Goal: Task Accomplishment & Management: Manage account settings

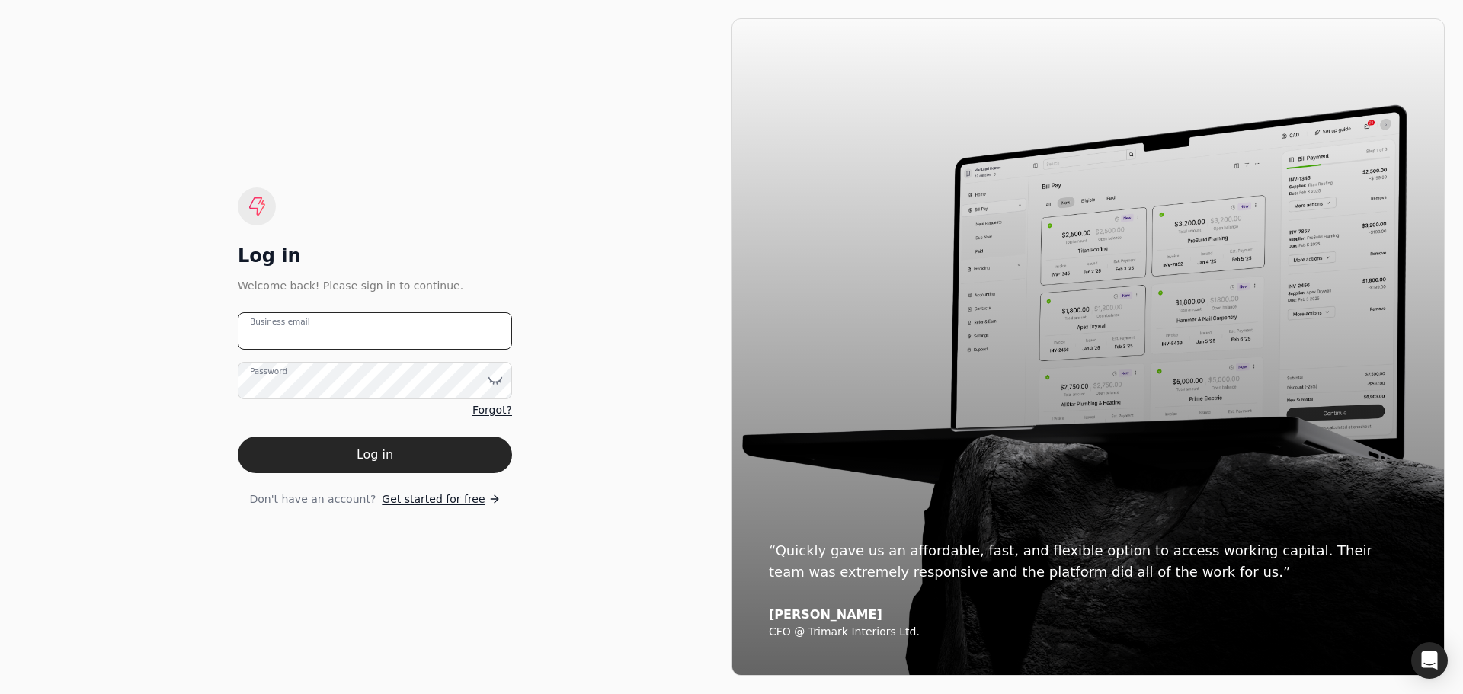
click at [376, 334] on email "Business email" at bounding box center [375, 330] width 274 height 37
type email "[EMAIL_ADDRESS][DOMAIN_NAME]"
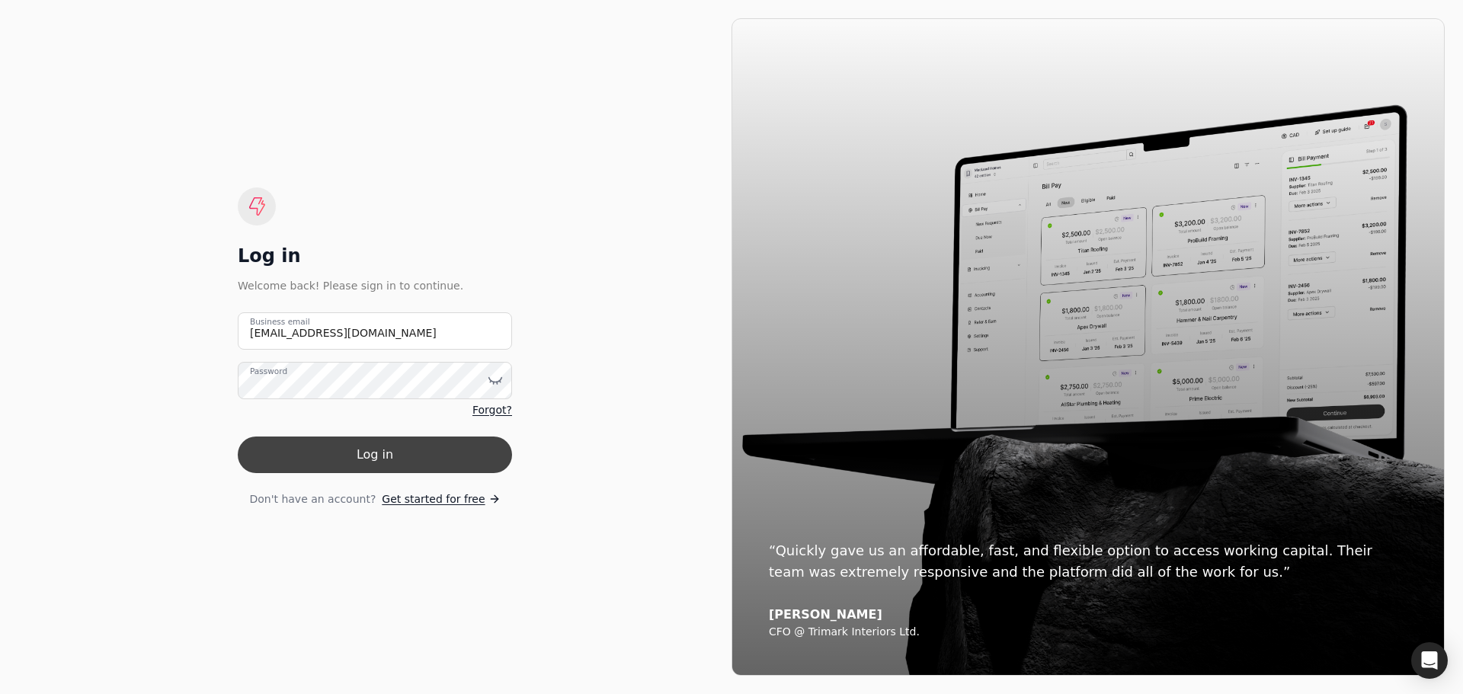
click at [379, 443] on button "Log in" at bounding box center [375, 455] width 274 height 37
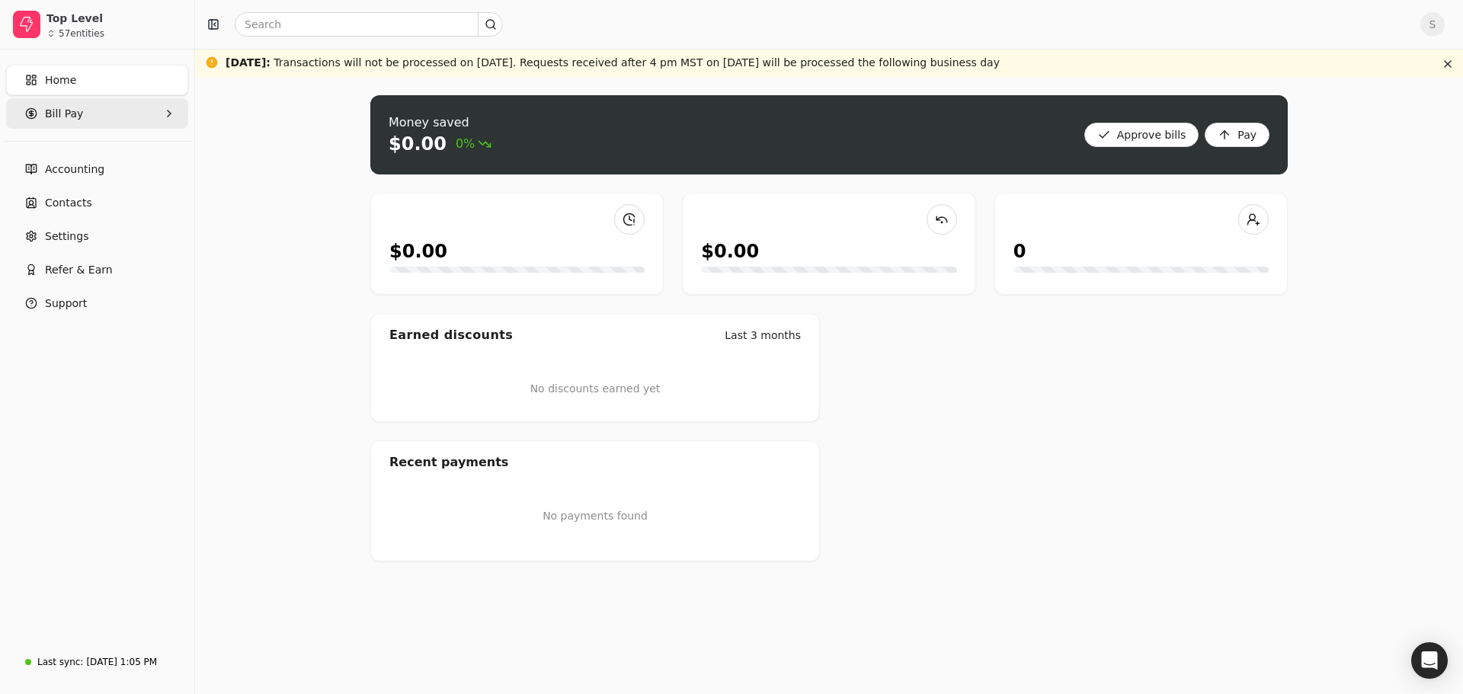
click at [70, 110] on span "Bill Pay" at bounding box center [64, 114] width 38 height 16
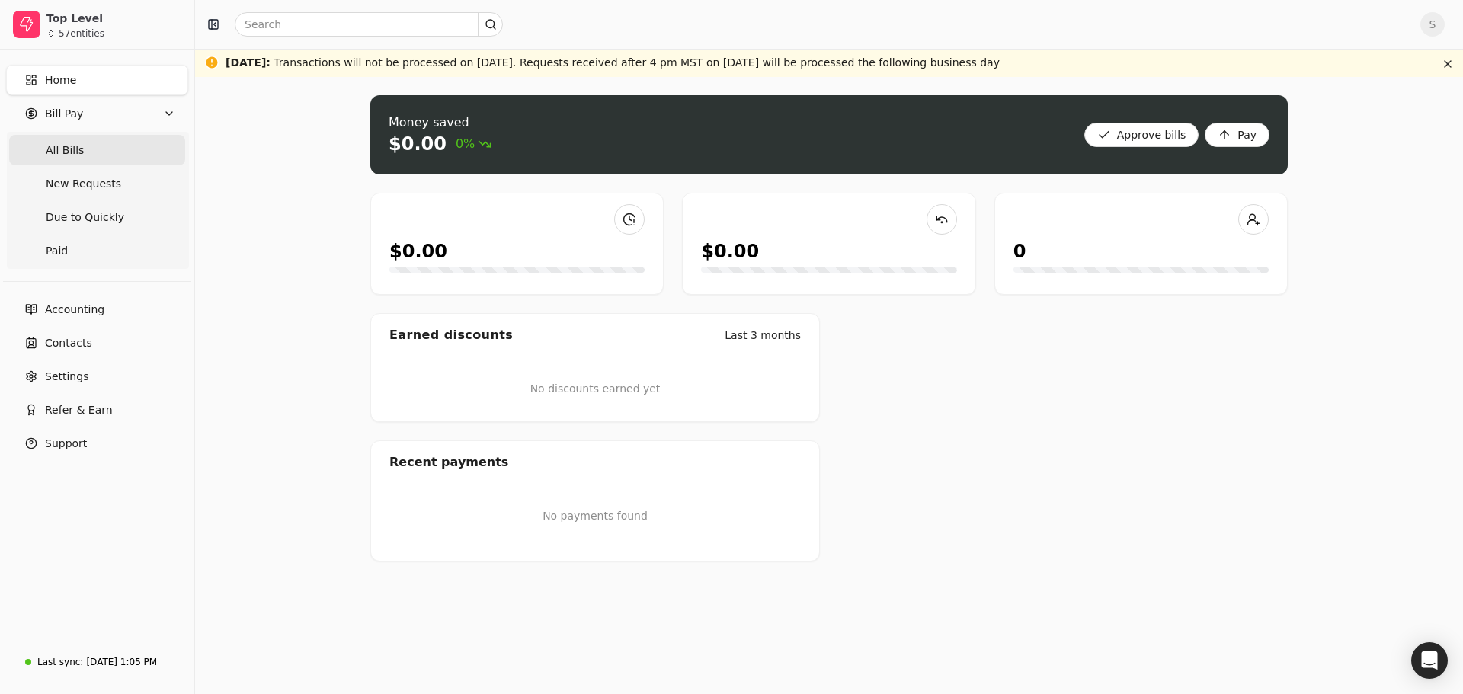
click at [76, 157] on span "All Bills" at bounding box center [65, 150] width 38 height 16
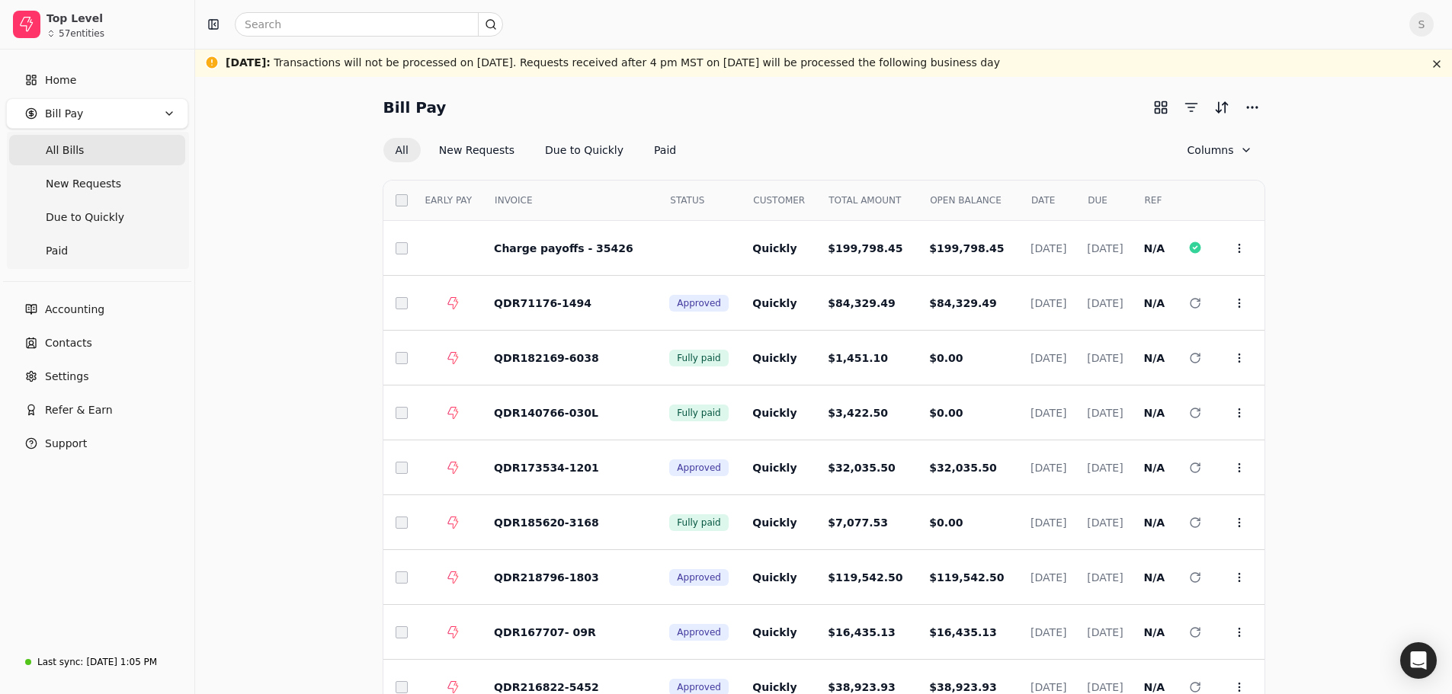
click at [573, 164] on div "Select EARLY PAY INVOICE STATUS CUSTOMER TOTAL AMOUNT OPEN BALANCE DATE DUE REF…" at bounding box center [823, 472] width 881 height 620
click at [570, 155] on button "Due to Quickly" at bounding box center [584, 150] width 103 height 24
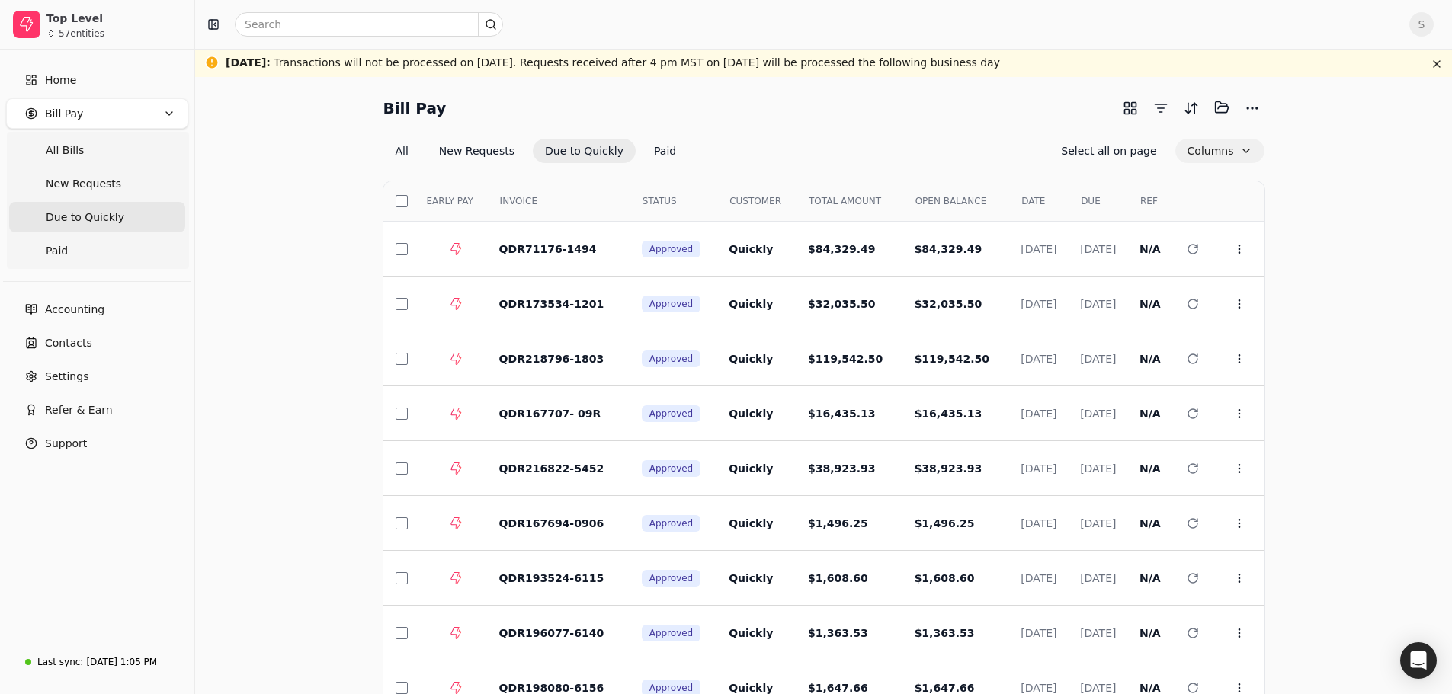
click at [1213, 146] on button "Columns" at bounding box center [1219, 151] width 89 height 24
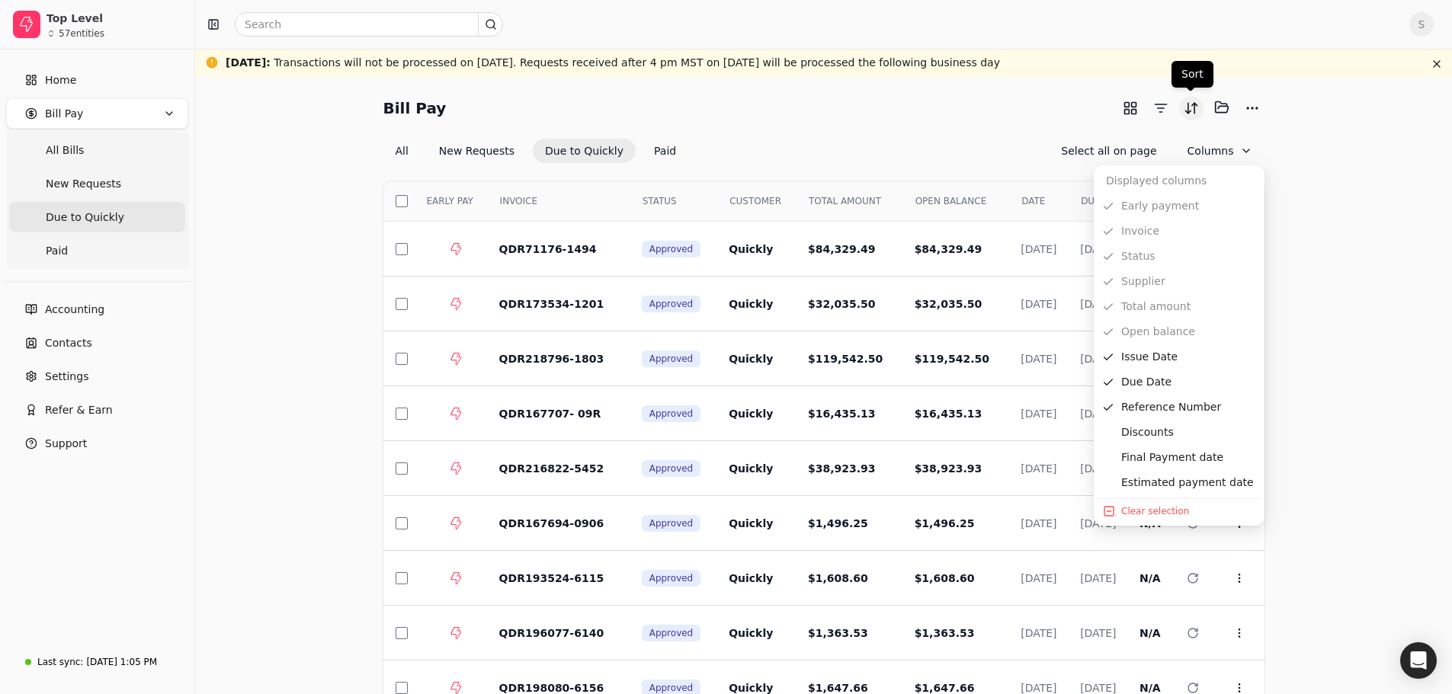
click at [1195, 110] on button "Sort" at bounding box center [1191, 108] width 24 height 24
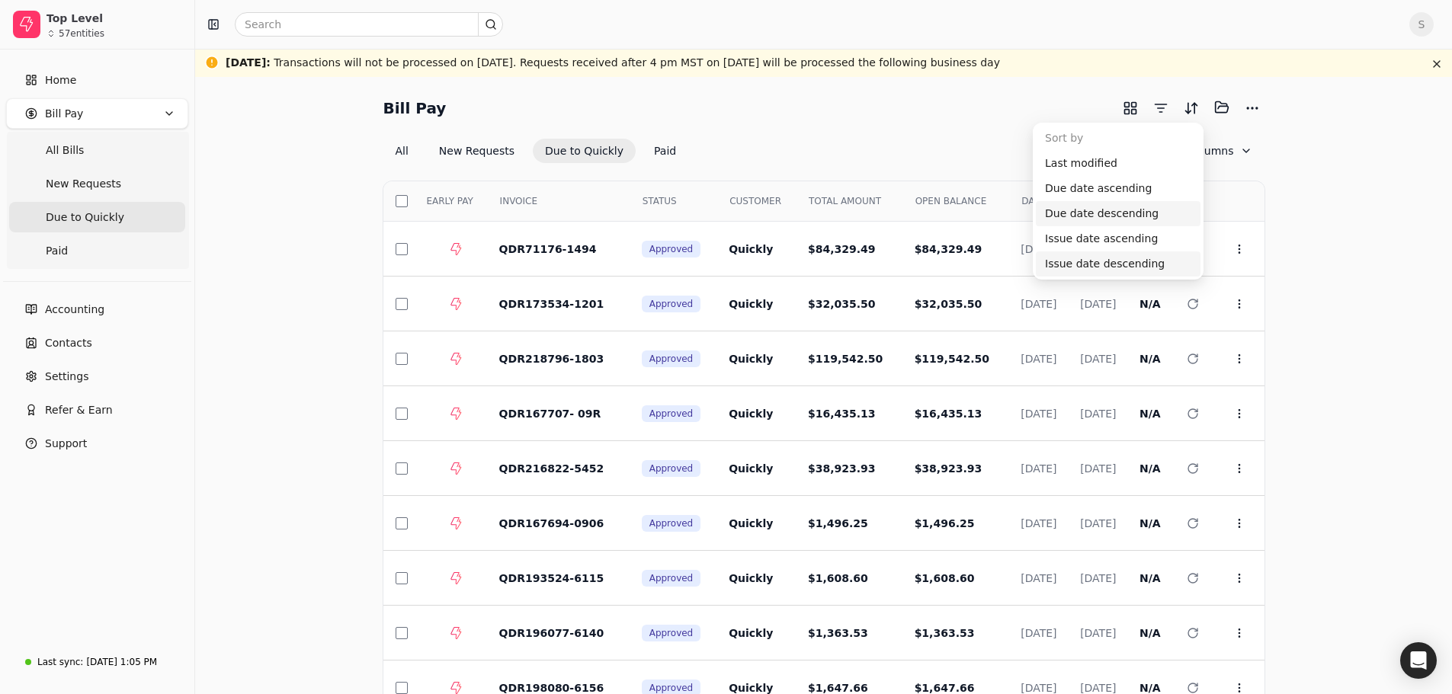
click at [1122, 268] on div "Issue date descending" at bounding box center [1118, 263] width 165 height 25
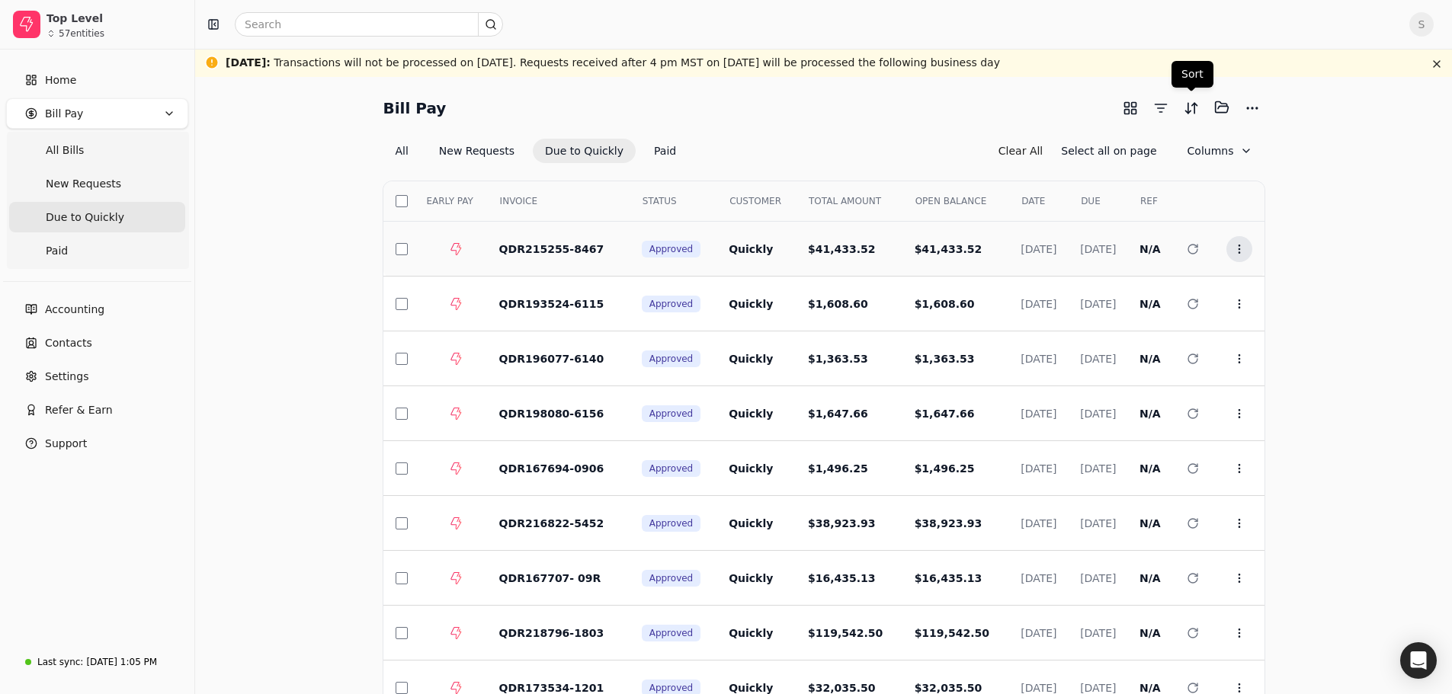
click at [1231, 245] on button "Context Menu Button" at bounding box center [1239, 249] width 26 height 26
click at [1254, 285] on span "Open" at bounding box center [1263, 286] width 28 height 16
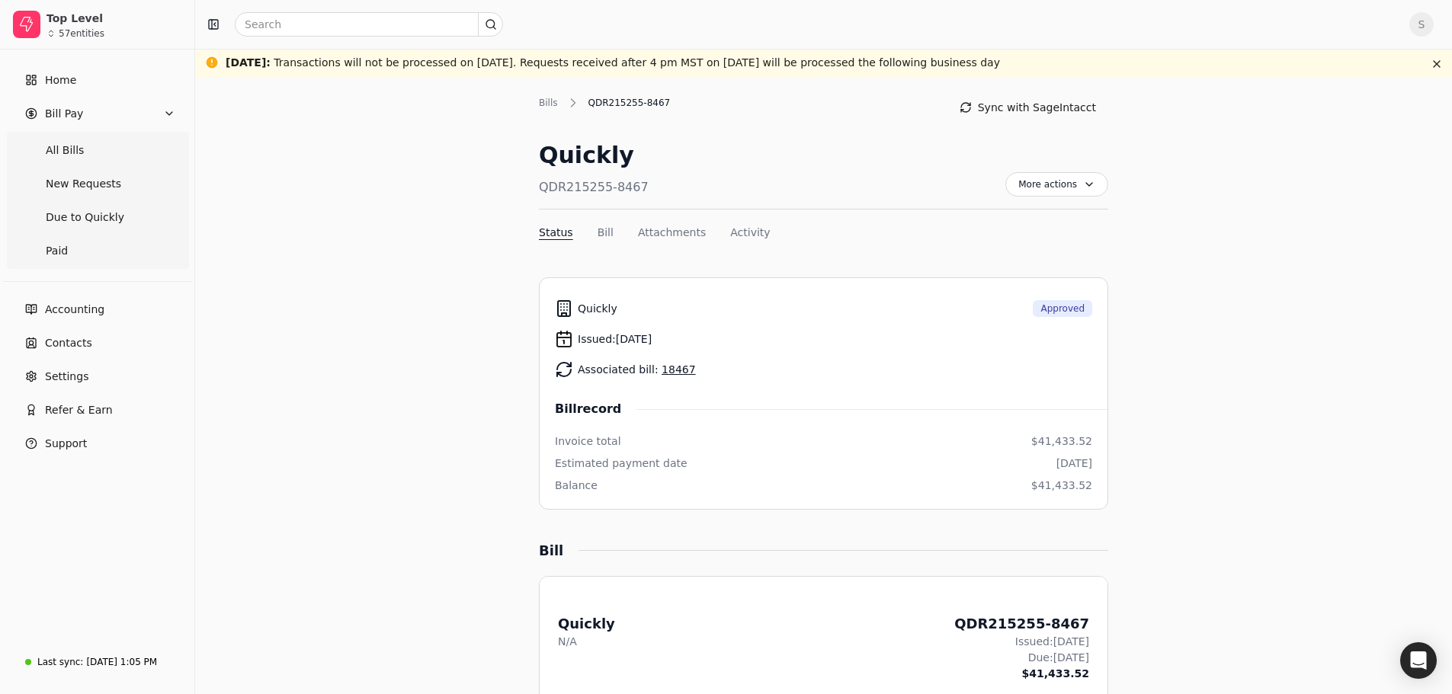
click at [662, 371] on link "18467" at bounding box center [678, 369] width 34 height 12
